Goal: Navigation & Orientation: Find specific page/section

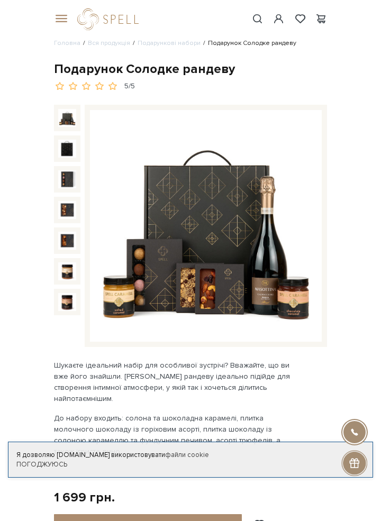
click at [255, 295] on img at bounding box center [206, 226] width 232 height 232
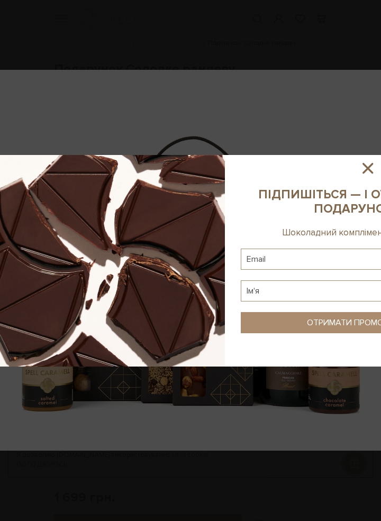
click at [367, 164] on icon at bounding box center [368, 168] width 18 height 18
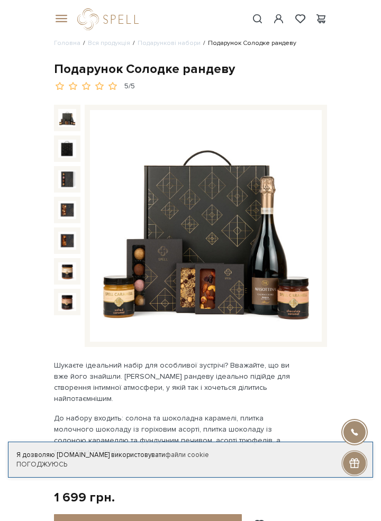
click at [60, 15] on span at bounding box center [59, 19] width 11 height 10
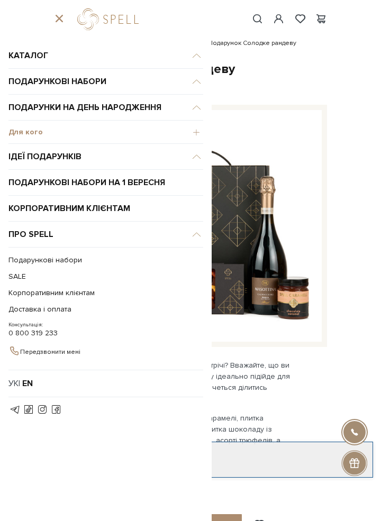
click at [193, 132] on span "Для кого" at bounding box center [105, 133] width 195 height 10
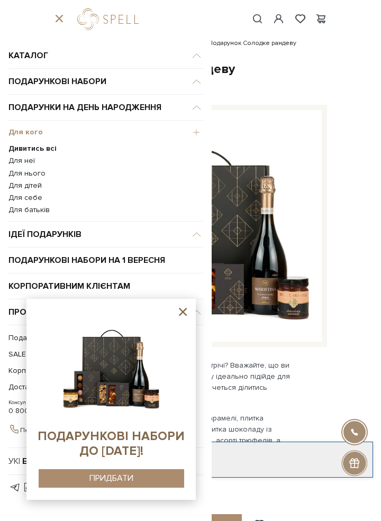
click at [44, 214] on link "Для батьків" at bounding box center [105, 210] width 195 height 10
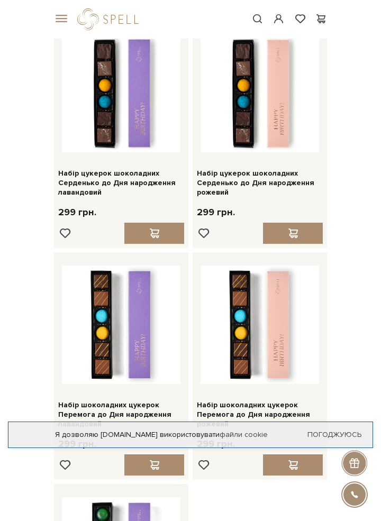
scroll to position [1446, 0]
